Goal: Information Seeking & Learning: Learn about a topic

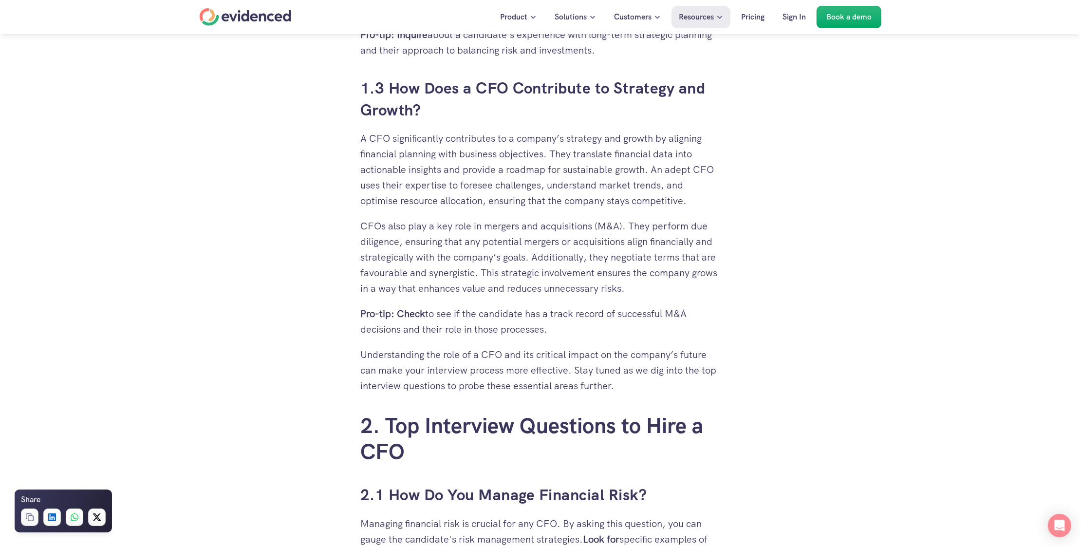
scroll to position [1218, 0]
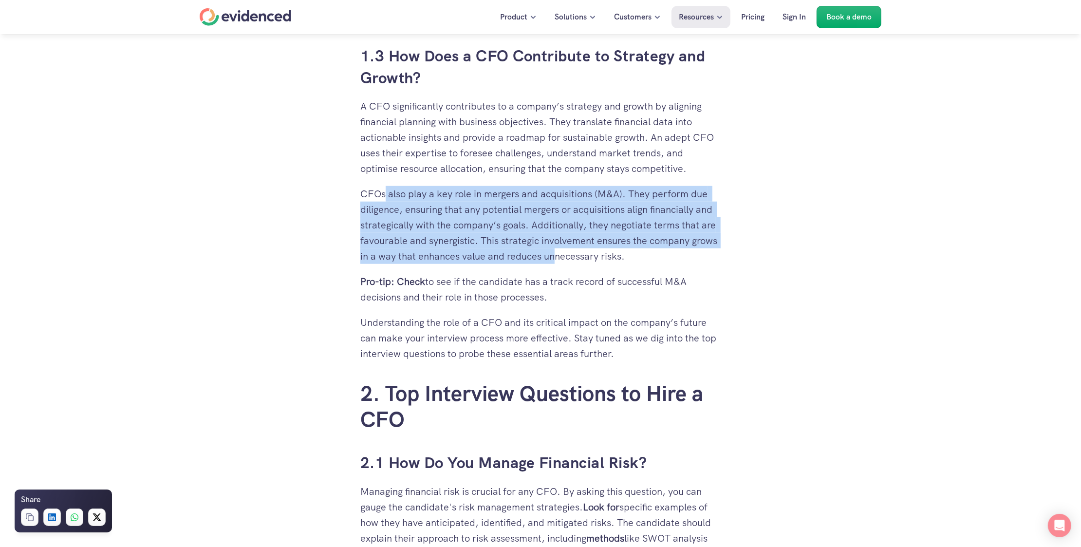
drag, startPoint x: 385, startPoint y: 194, endPoint x: 558, endPoint y: 257, distance: 183.8
click at [558, 257] on p "CFOs also play a key role in mergers and acquisitions (M&A). They perform due d…" at bounding box center [540, 225] width 360 height 78
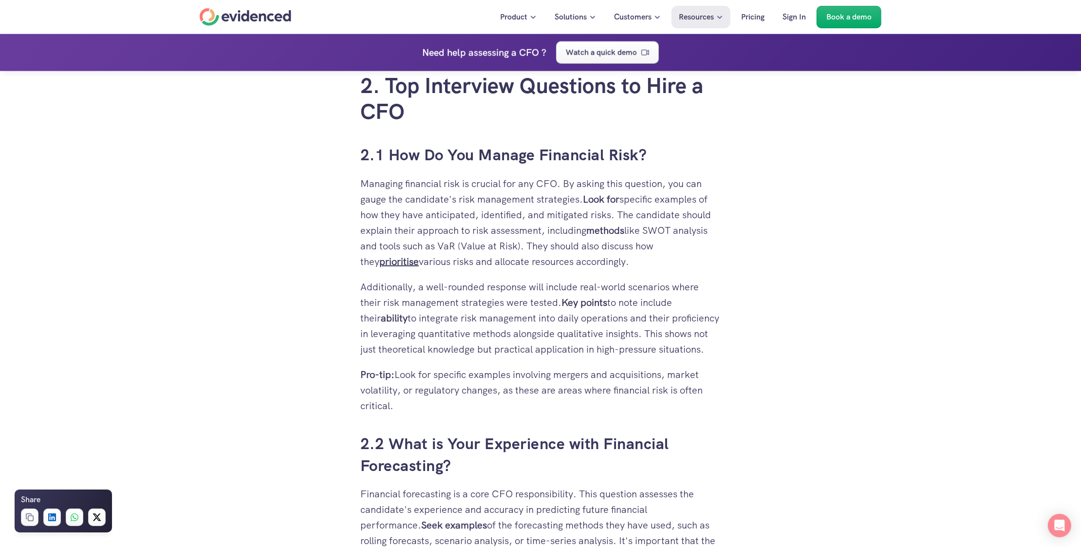
scroll to position [1510, 0]
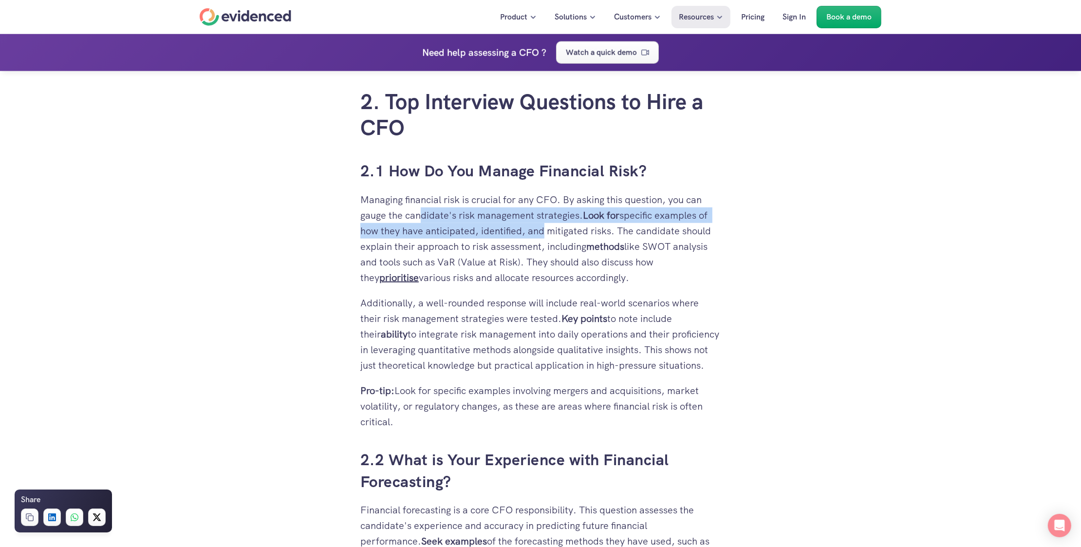
drag, startPoint x: 420, startPoint y: 218, endPoint x: 537, endPoint y: 238, distance: 118.6
click at [537, 238] on p "Managing financial risk is crucial for any CFO. By asking this question, you ca…" at bounding box center [540, 239] width 360 height 94
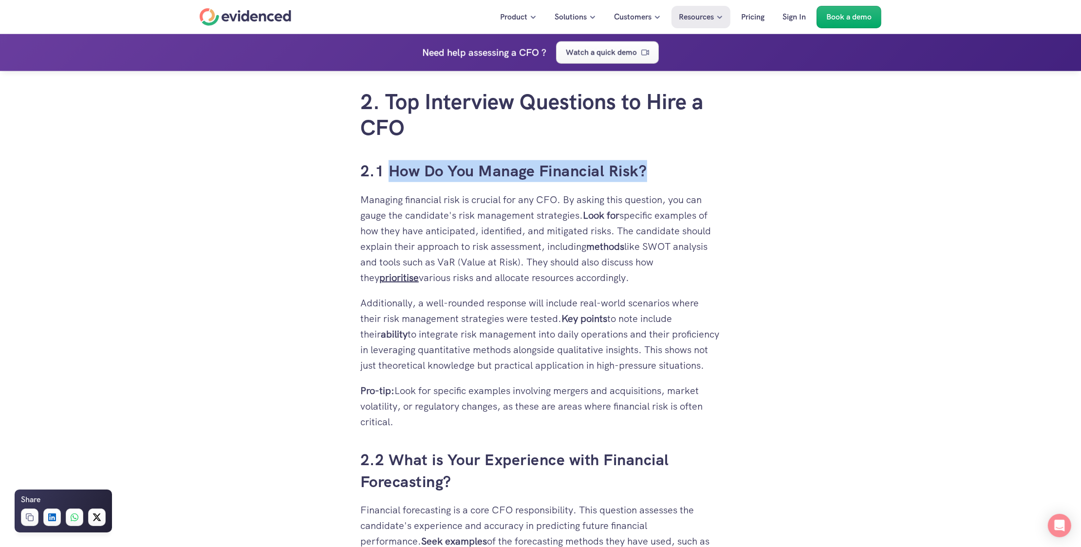
drag, startPoint x: 391, startPoint y: 172, endPoint x: 634, endPoint y: 173, distance: 243.6
click at [679, 179] on h3 "2.1 How Do You Manage Financial Risk?" at bounding box center [540, 171] width 360 height 22
copy h3 "How Do You Manage Financial Risk?"
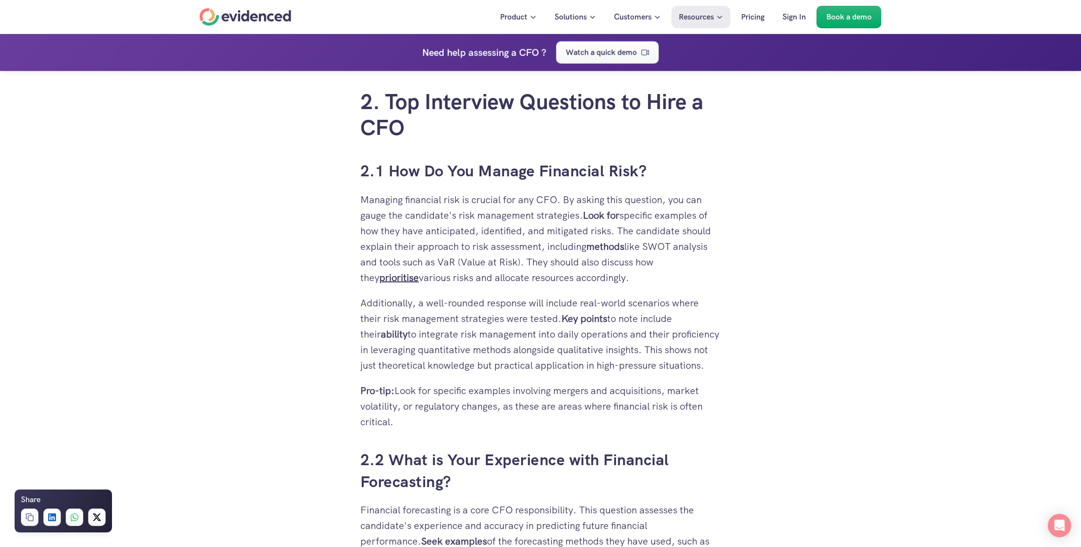
click at [471, 327] on p "Additionally, a well-rounded response will include real-world scenarios where t…" at bounding box center [540, 334] width 360 height 78
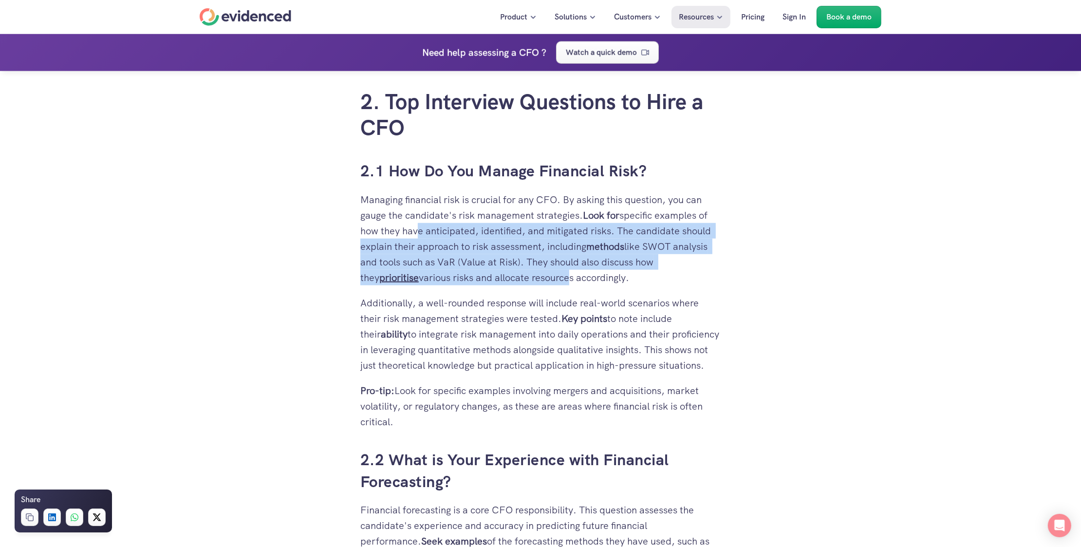
drag, startPoint x: 413, startPoint y: 226, endPoint x: 547, endPoint y: 276, distance: 143.0
click at [547, 276] on p "Managing financial risk is crucial for any CFO. By asking this question, you ca…" at bounding box center [540, 239] width 360 height 94
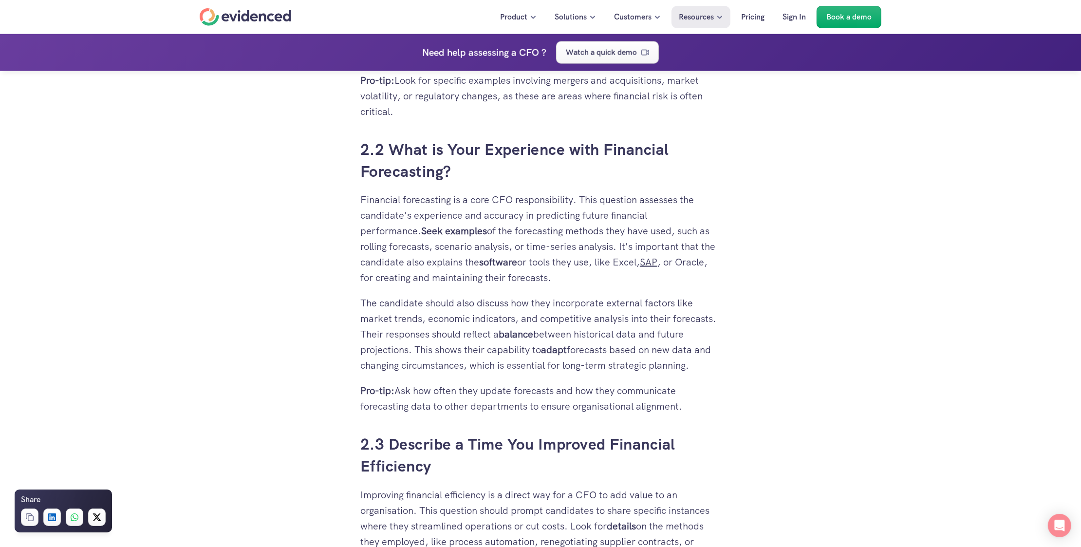
scroll to position [1851, 0]
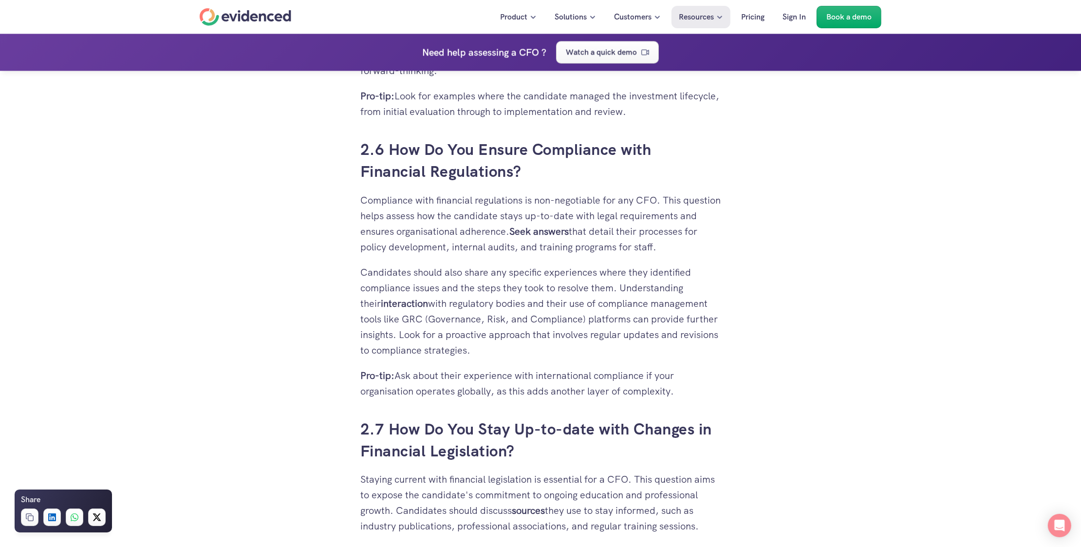
scroll to position [2971, 0]
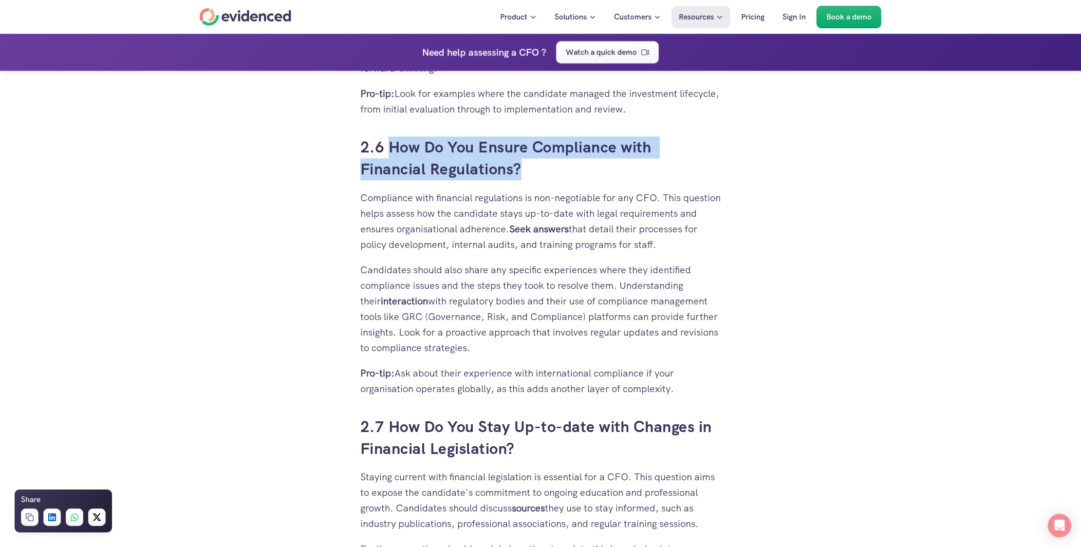
drag, startPoint x: 392, startPoint y: 141, endPoint x: 525, endPoint y: 168, distance: 136.1
click at [525, 168] on h3 "2.6 How Do You Ensure Compliance with Financial Regulations?" at bounding box center [540, 158] width 360 height 44
copy h3 "How Do You Ensure Compliance with Financial Regulations?"
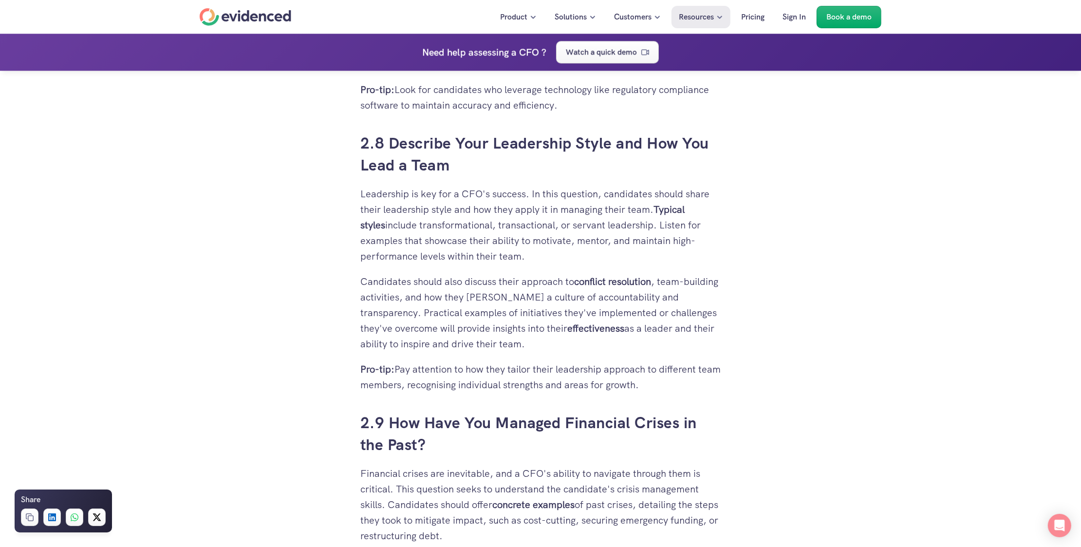
scroll to position [3555, 0]
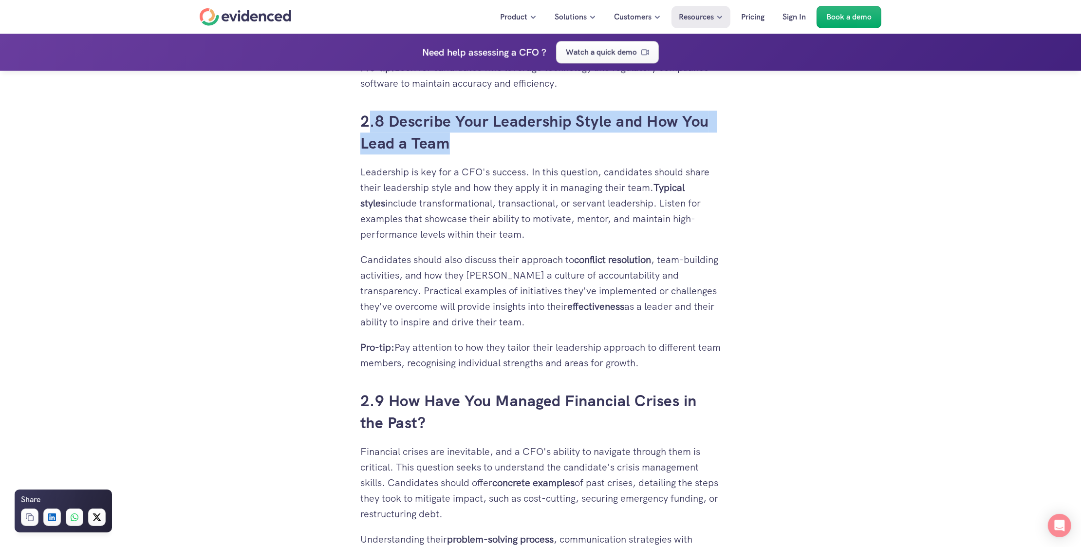
drag, startPoint x: 452, startPoint y: 146, endPoint x: 372, endPoint y: 122, distance: 83.7
click at [372, 122] on h3 "2.8 Describe Your Leadership Style and How You Lead a Team" at bounding box center [540, 133] width 360 height 44
copy h3 ".8 Describe Your Leadership Style and How You Lead a Team"
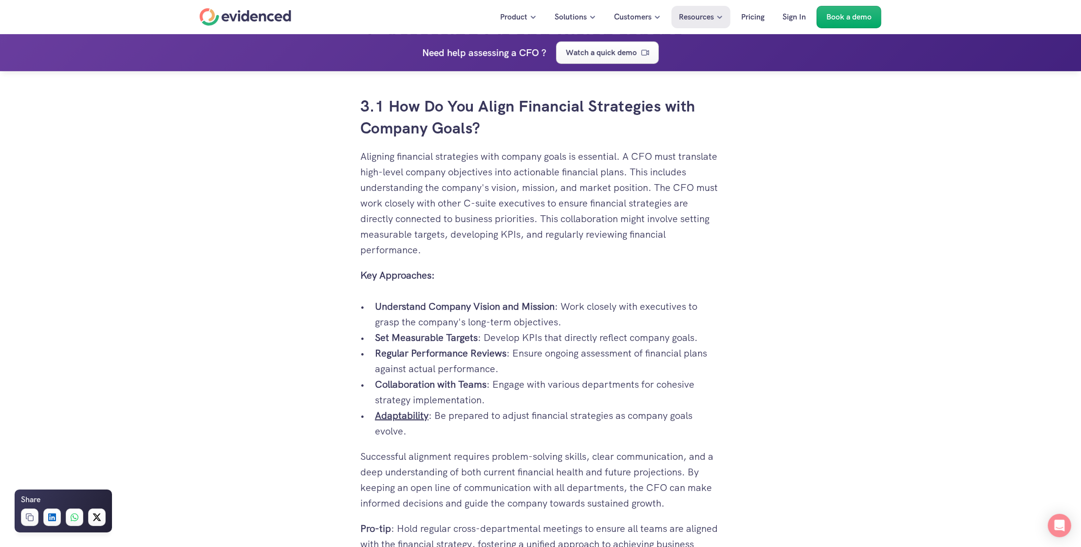
scroll to position [4481, 0]
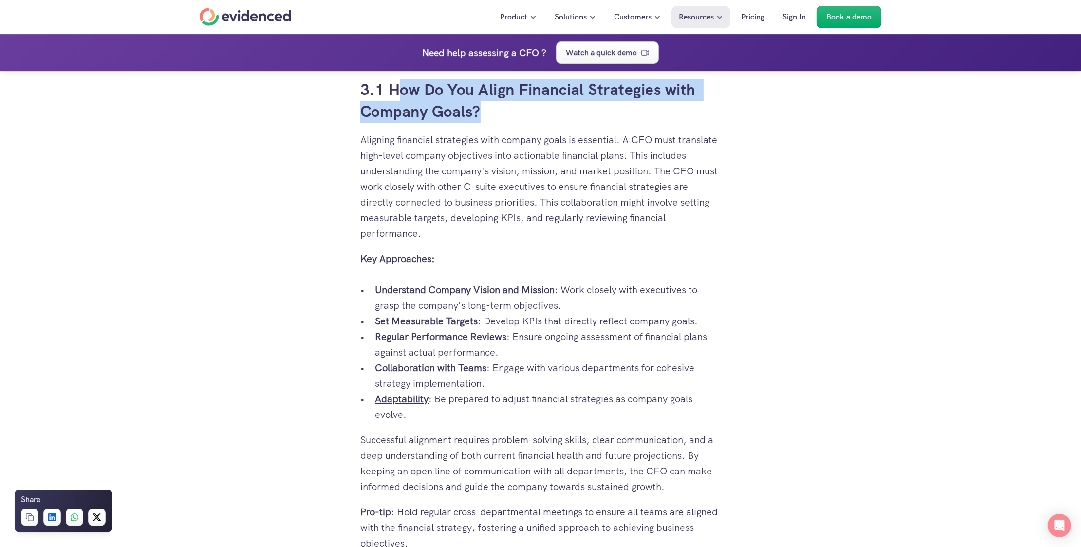
copy h3 "ow Do You Align Financial Strategies with Company Goals?"
drag, startPoint x: 481, startPoint y: 113, endPoint x: 394, endPoint y: 88, distance: 90.2
click at [394, 88] on h3 "3.1 How Do You Align Financial Strategies with Company Goals?" at bounding box center [540, 101] width 360 height 44
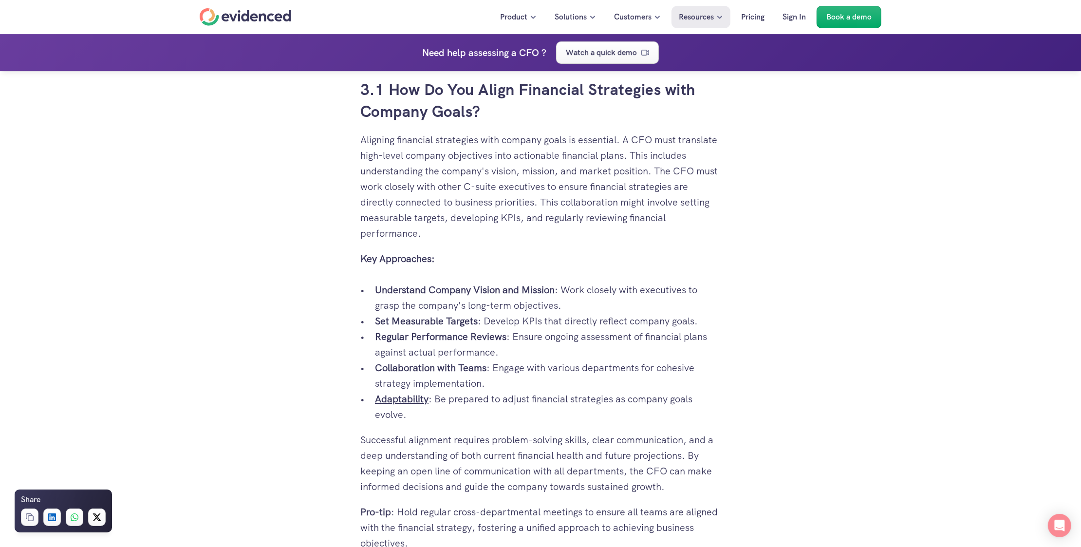
click at [504, 363] on p "Collaboration with Teams : Engage with various departments for cohesive strateg…" at bounding box center [548, 375] width 346 height 31
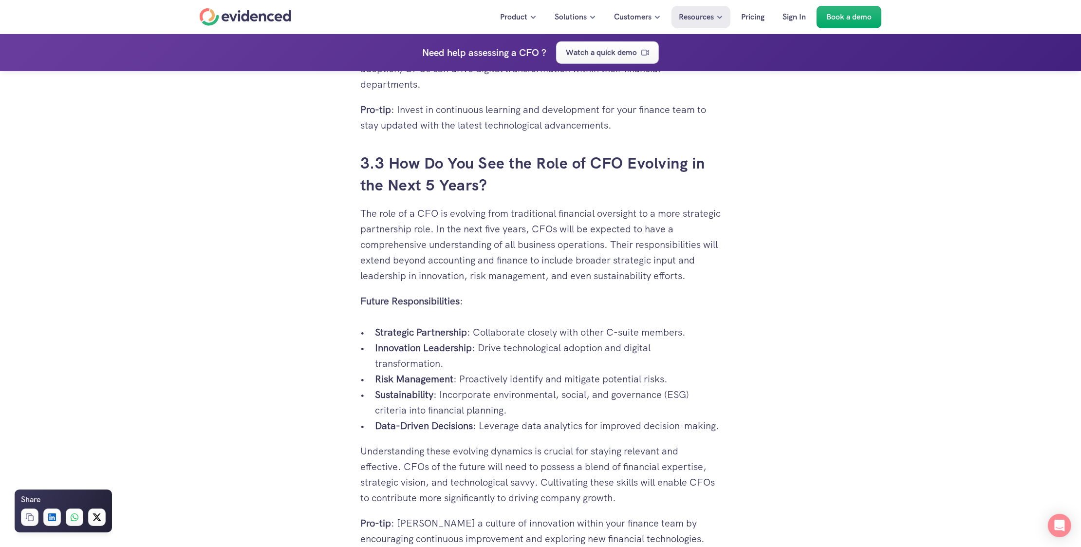
scroll to position [5358, 0]
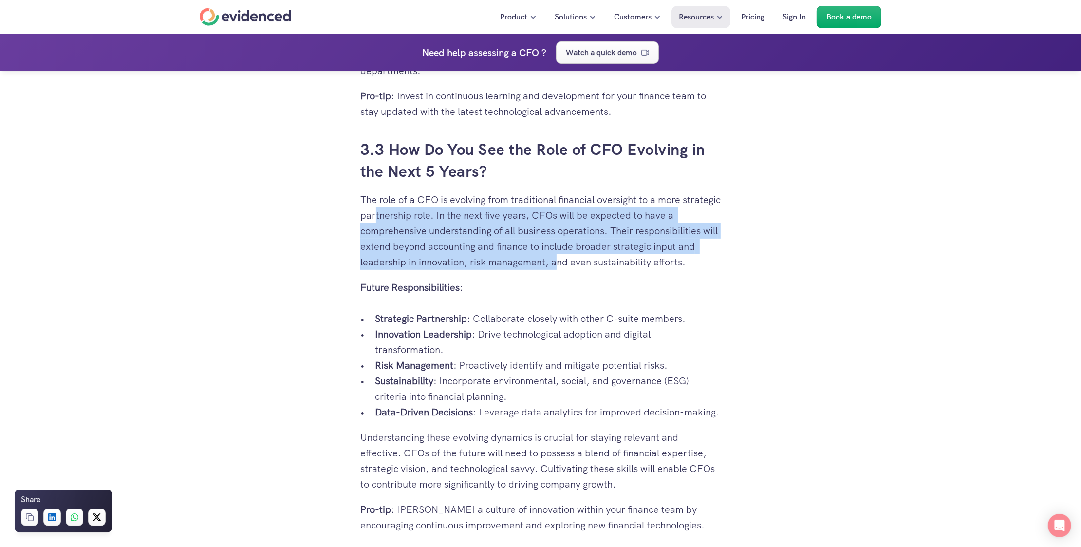
drag, startPoint x: 416, startPoint y: 199, endPoint x: 558, endPoint y: 247, distance: 150.0
click at [558, 247] on p "The role of a CFO is evolving from traditional financial oversight to a more st…" at bounding box center [540, 231] width 360 height 78
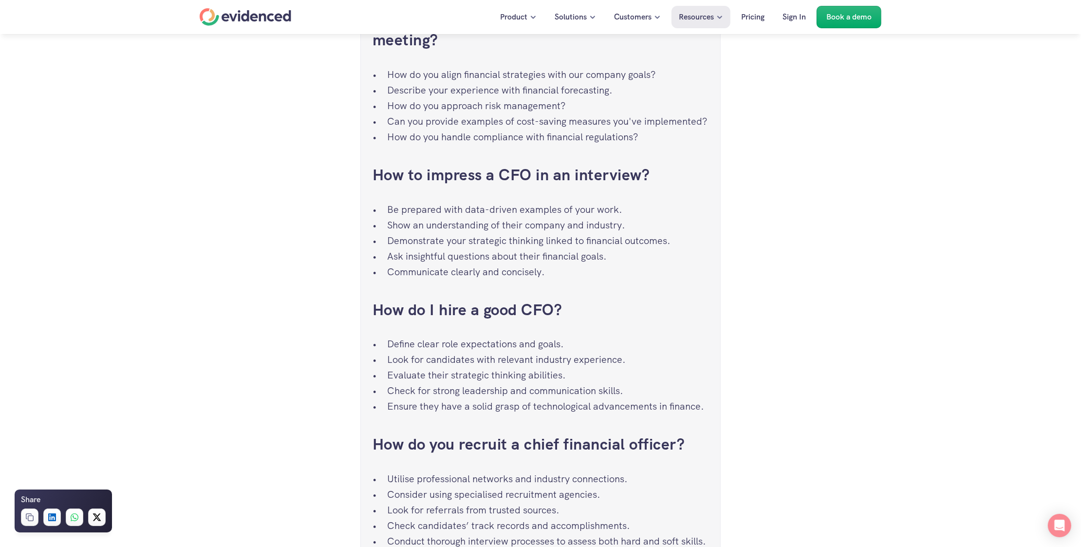
scroll to position [6283, 0]
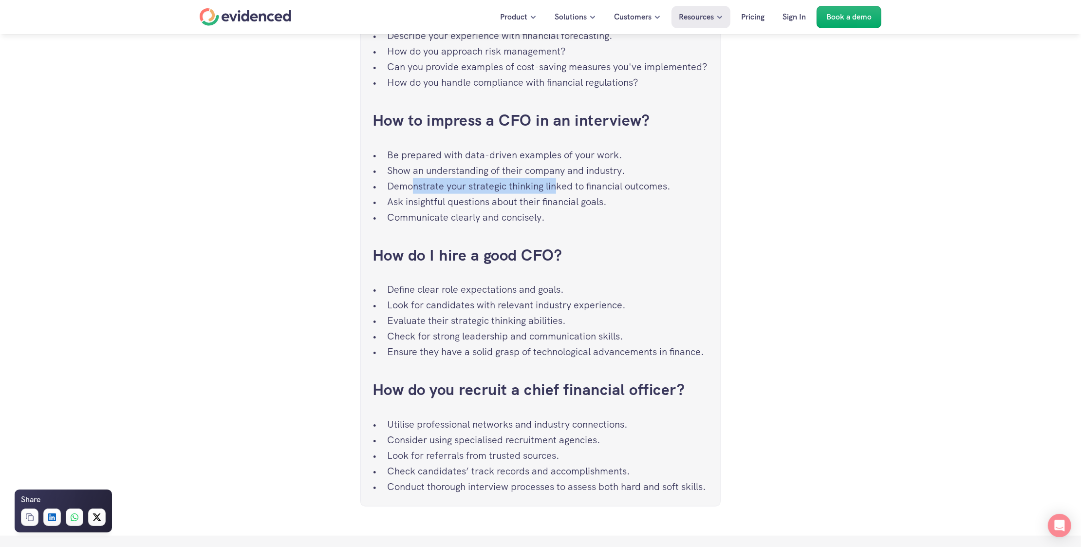
drag, startPoint x: 411, startPoint y: 169, endPoint x: 555, endPoint y: 169, distance: 144.7
click at [555, 178] on p "Demonstrate your strategic thinking linked to financial outcomes." at bounding box center [547, 186] width 321 height 16
